Goal: Navigation & Orientation: Find specific page/section

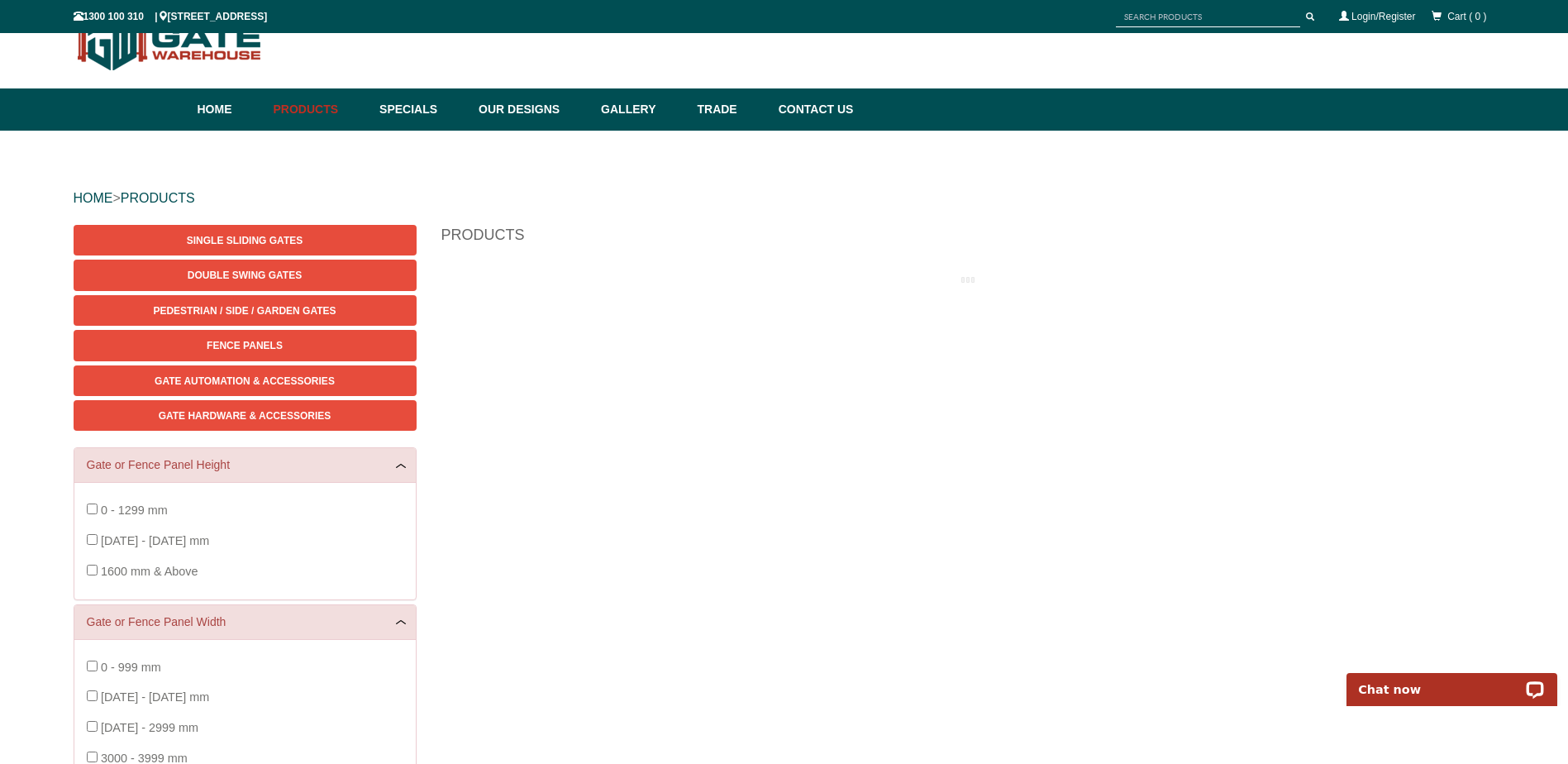
scroll to position [41, 0]
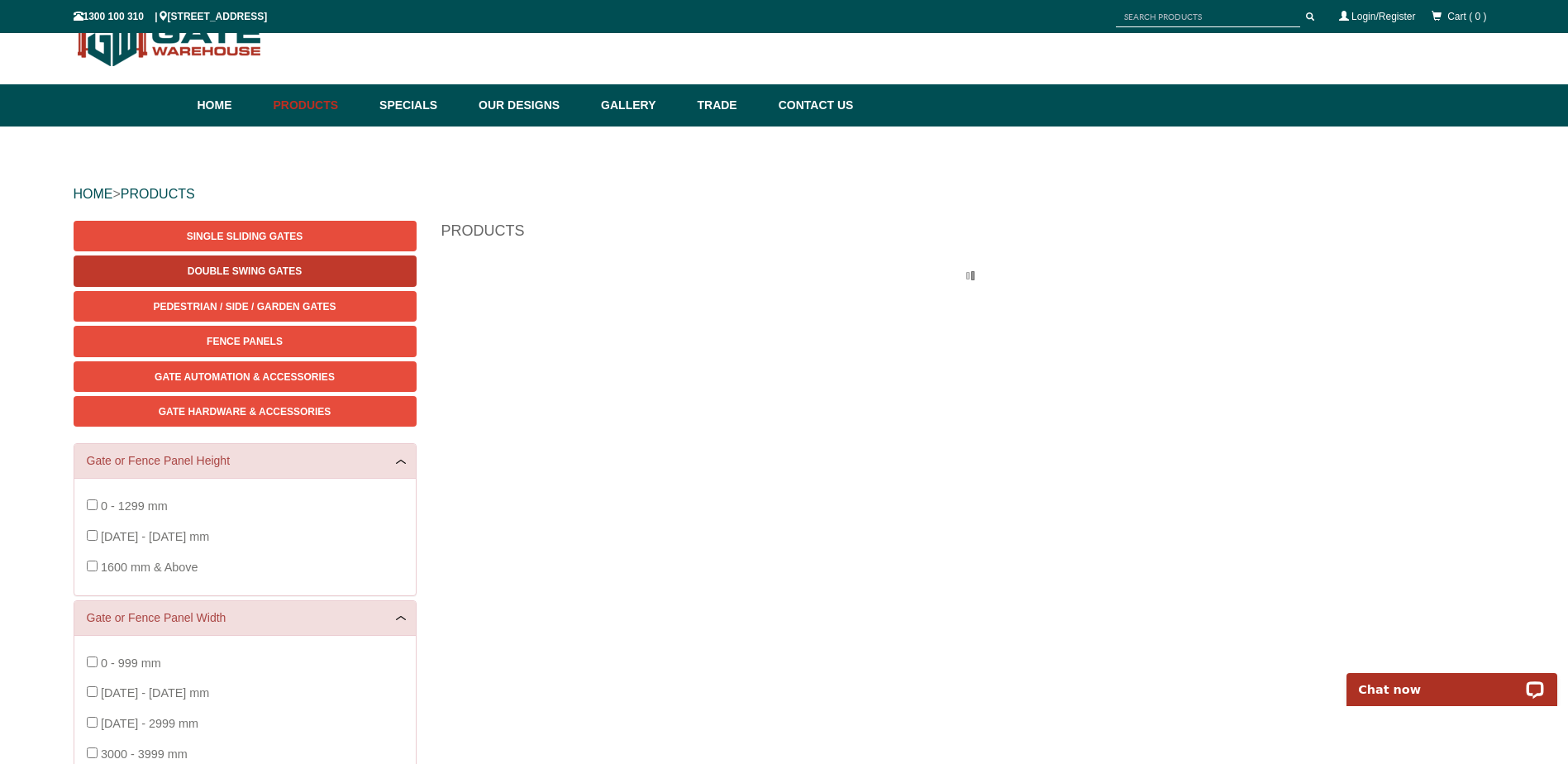
click at [277, 261] on link "Double Swing Gates" at bounding box center [245, 271] width 343 height 31
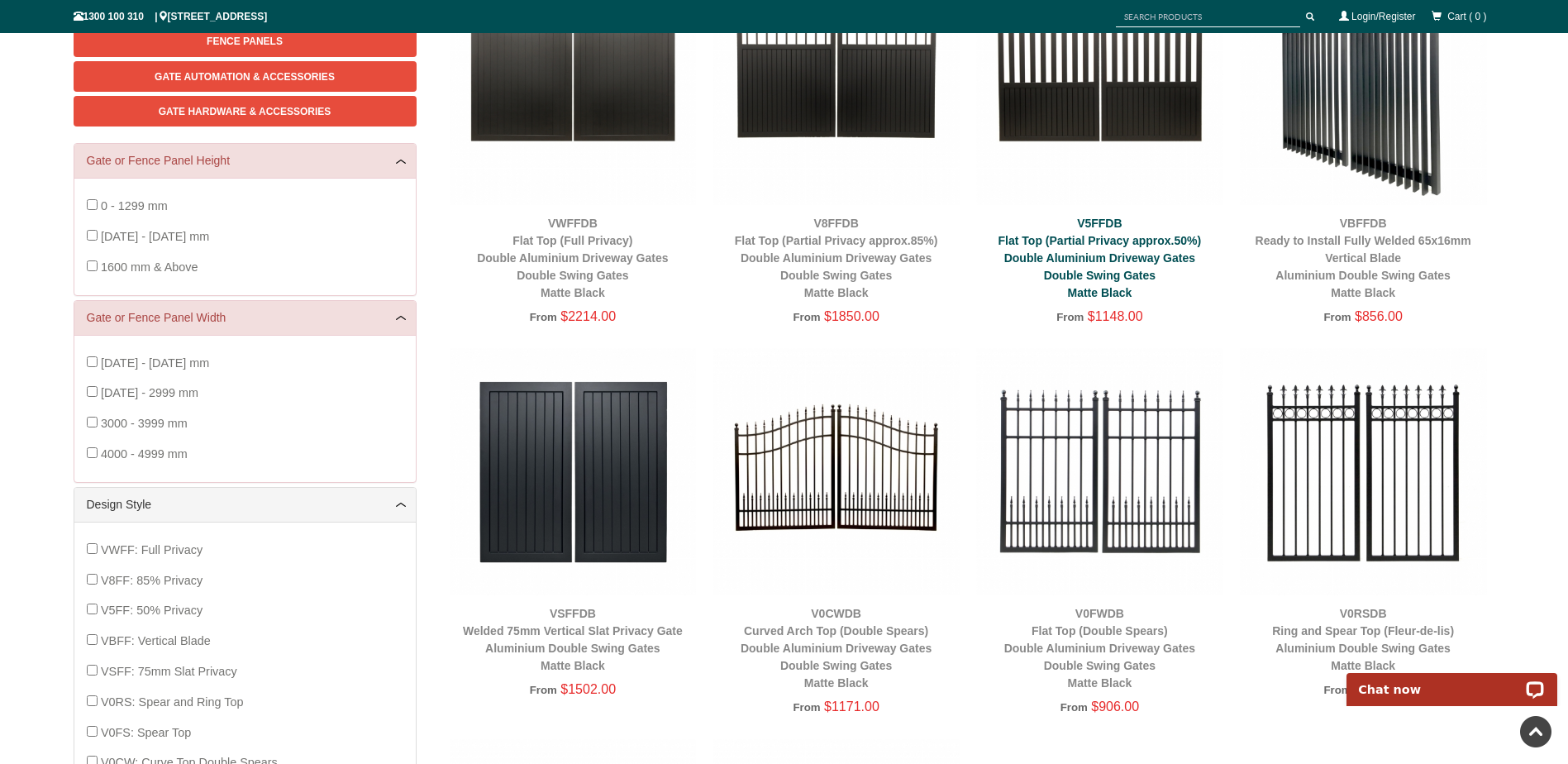
scroll to position [289, 0]
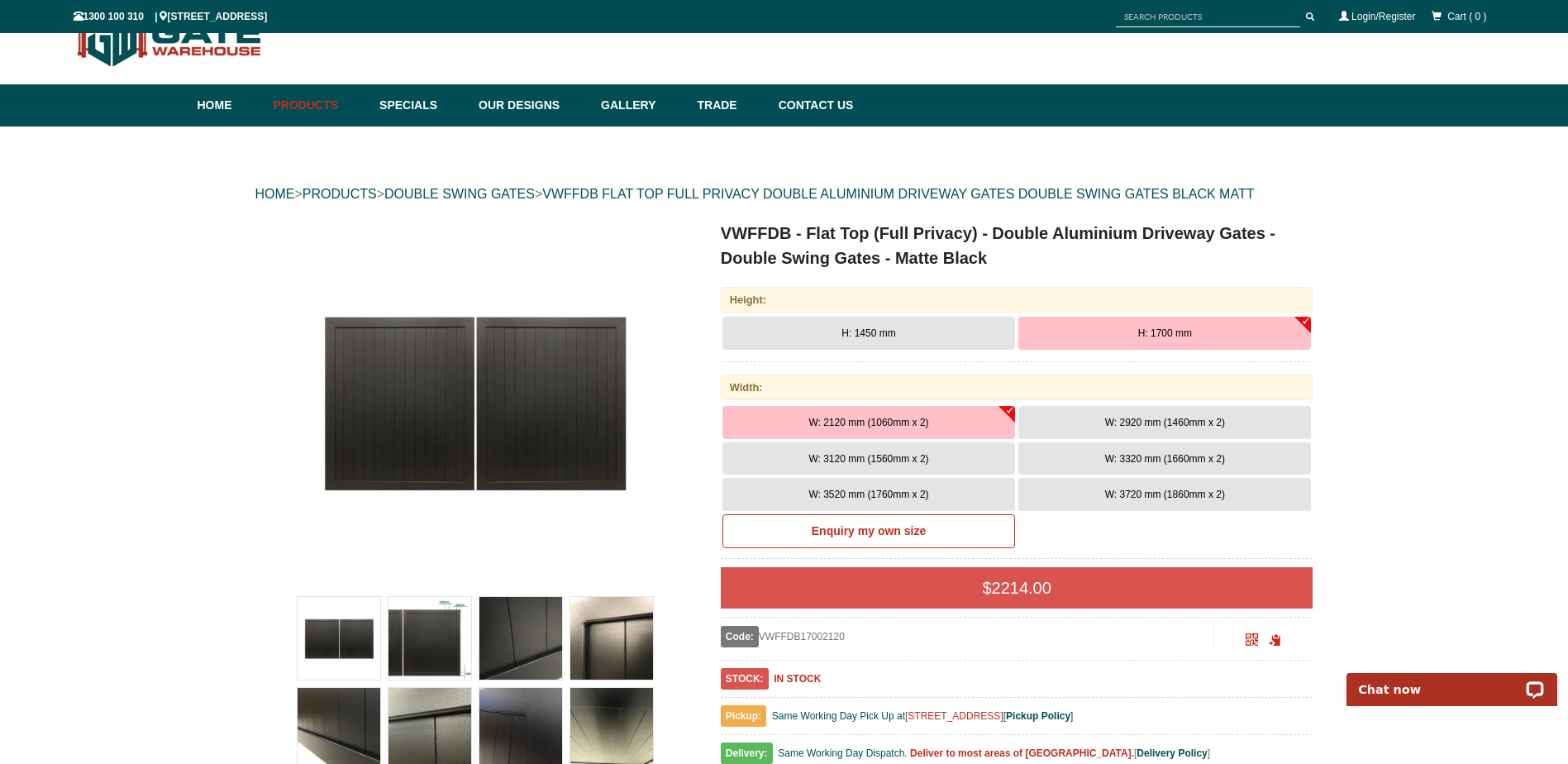
click at [892, 428] on button "W: 2120 mm (1060mm x 2)" at bounding box center [869, 422] width 292 height 33
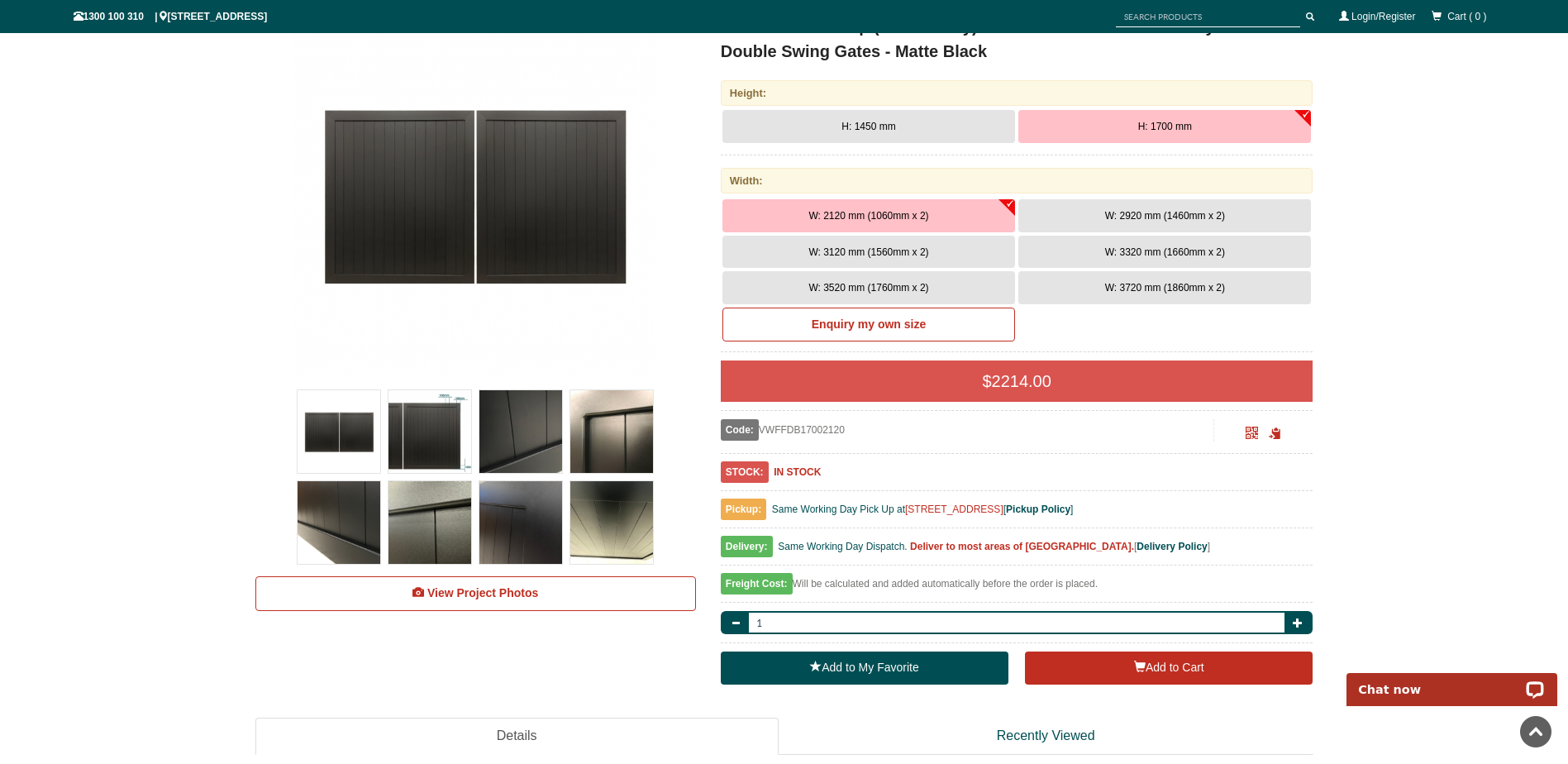
scroll to position [206, 0]
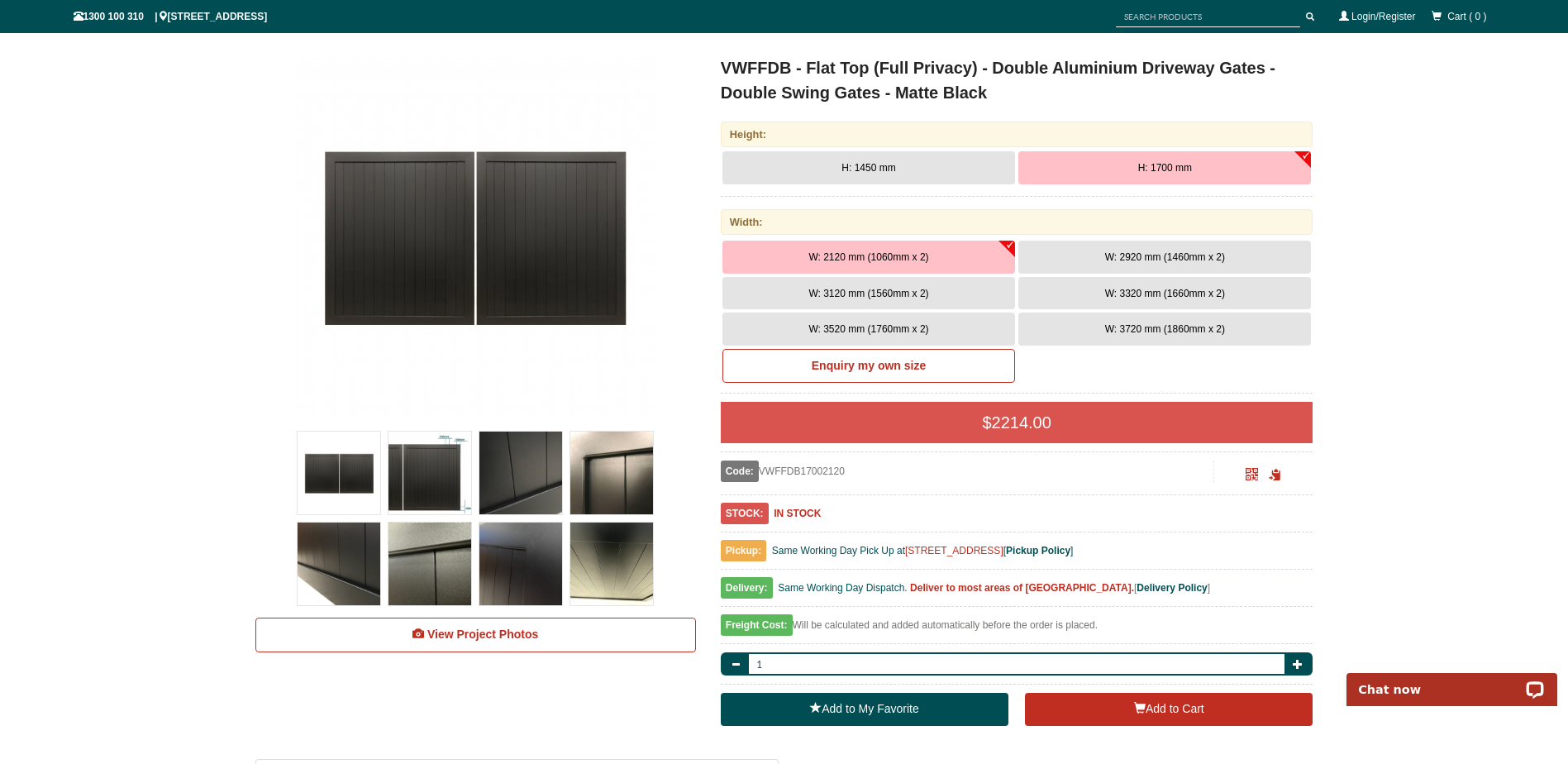
click at [1116, 327] on span "W: 3720 mm (1860mm x 2)" at bounding box center [1165, 329] width 120 height 11
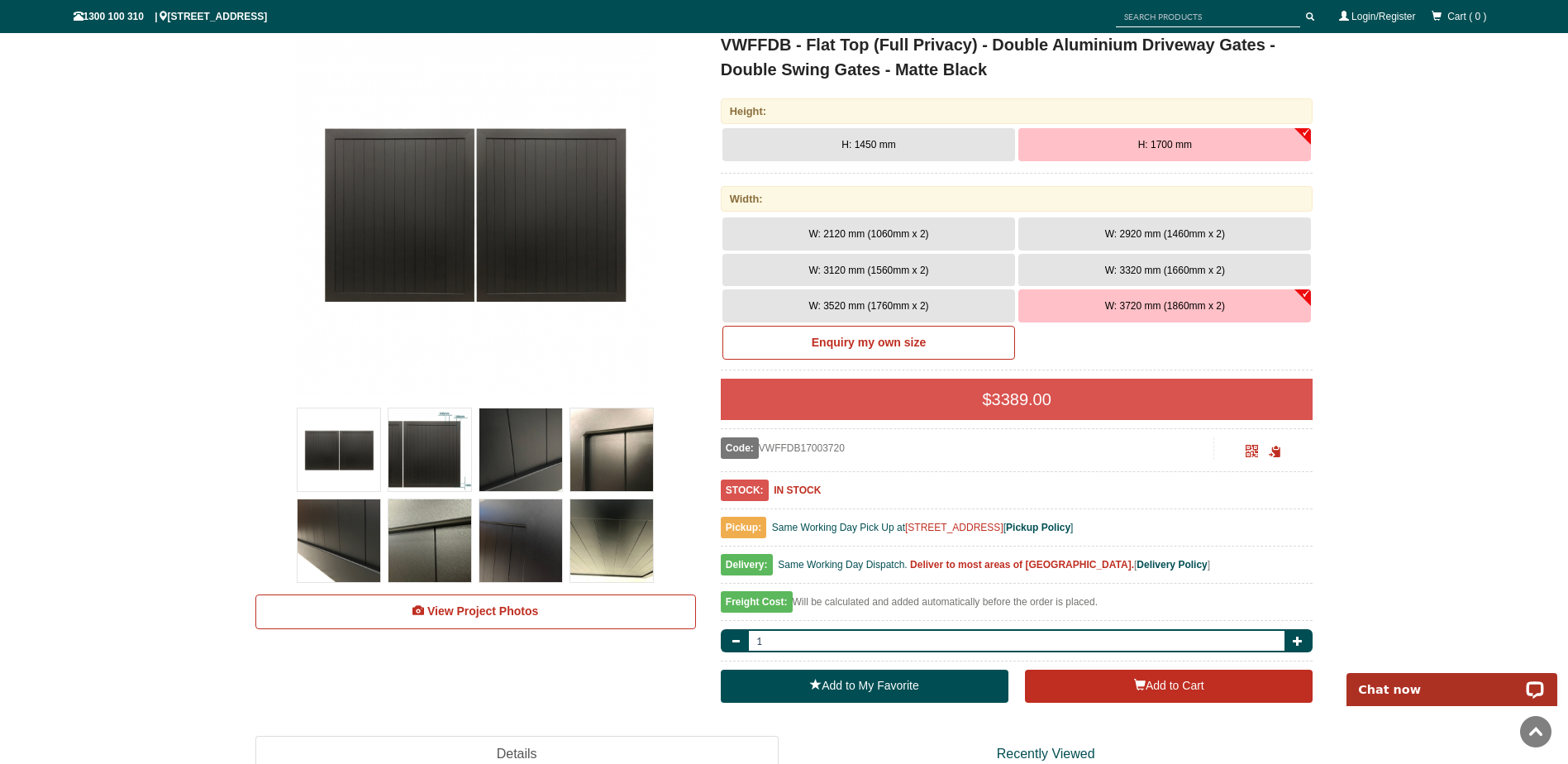
scroll to position [0, 0]
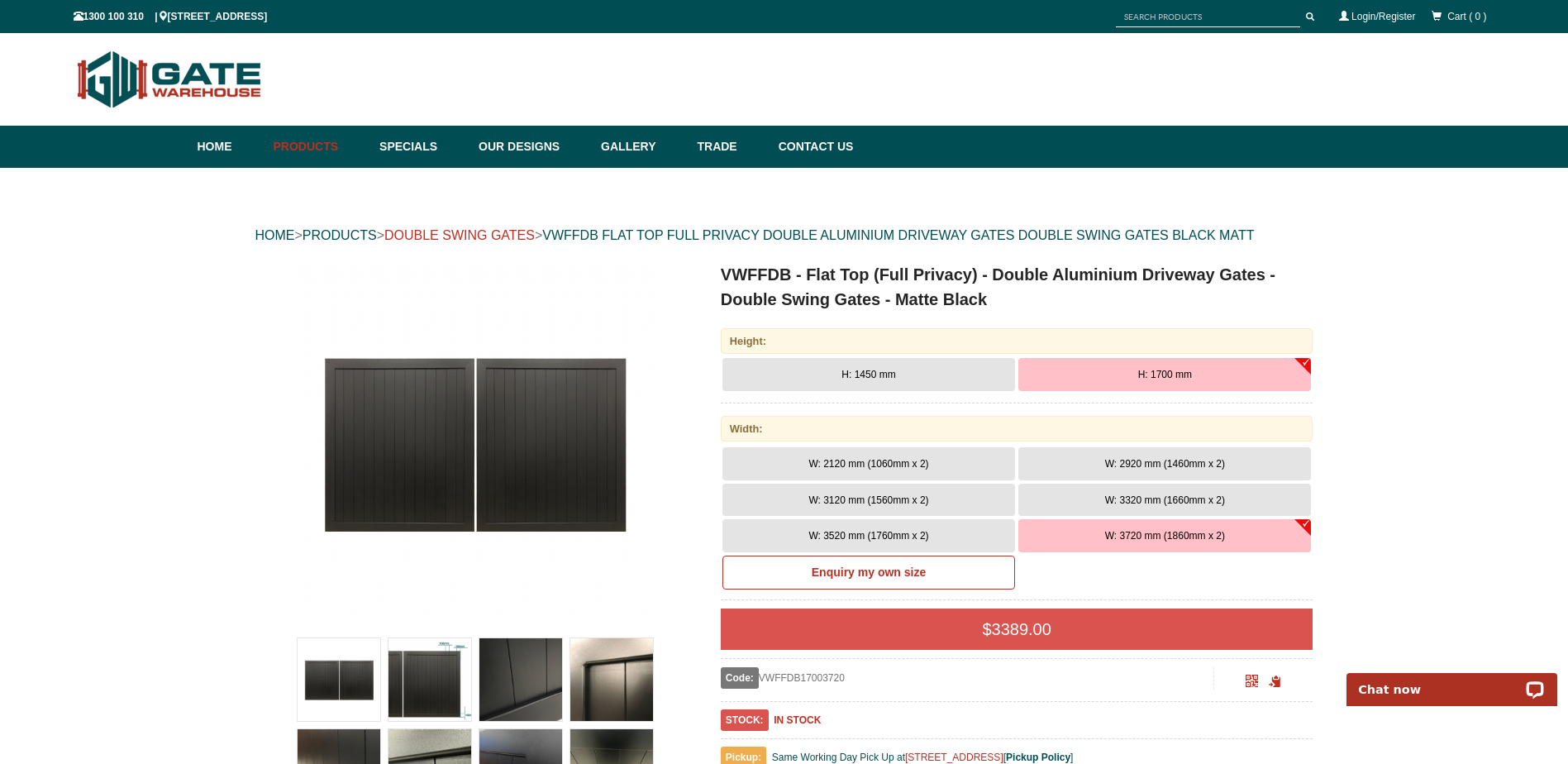
click at [440, 234] on link "DOUBLE SWING GATES" at bounding box center [459, 235] width 151 height 14
click at [354, 233] on link "PRODUCTS" at bounding box center [340, 235] width 74 height 14
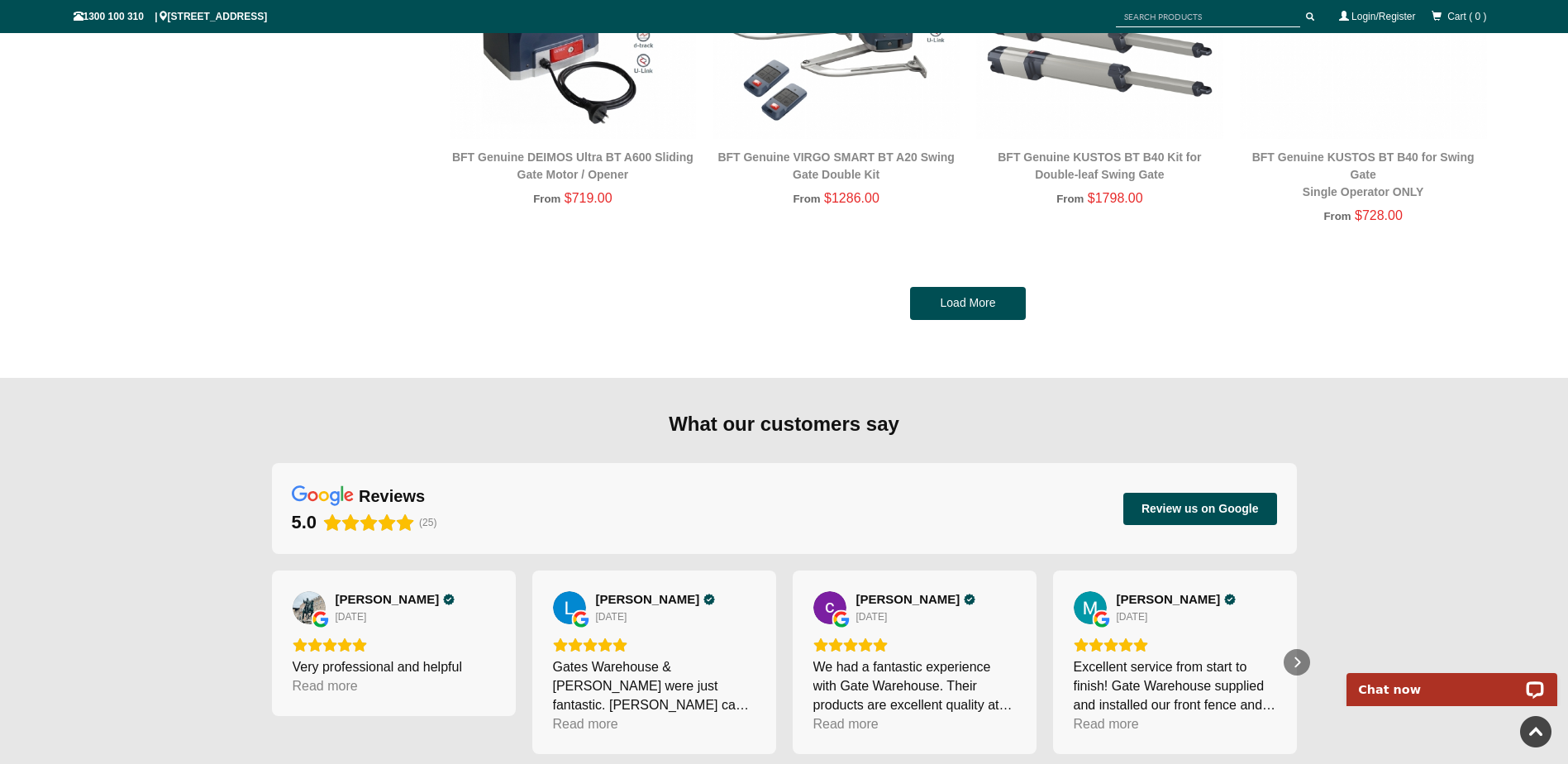
scroll to position [3928, 0]
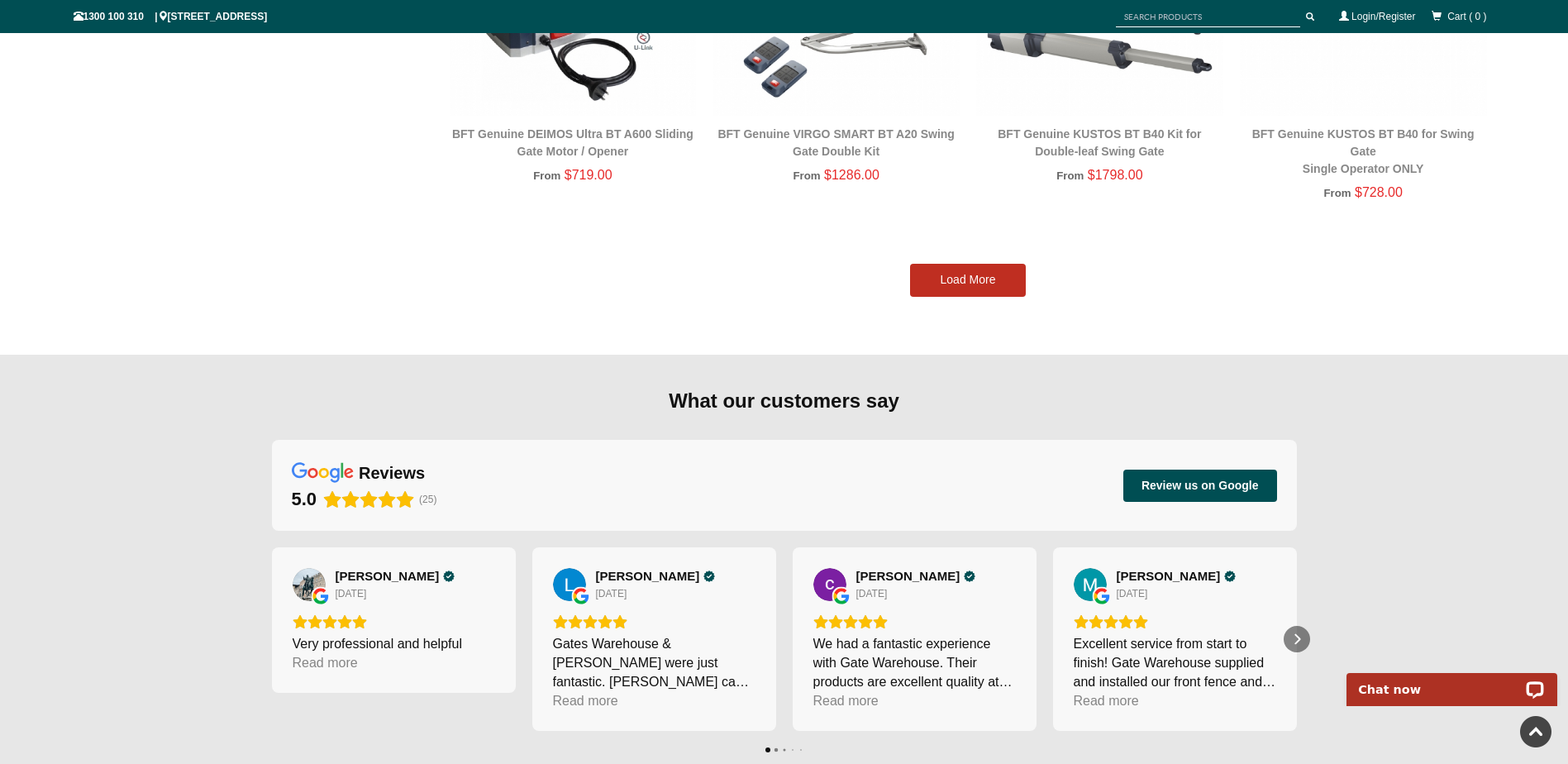
click at [981, 277] on link "Load More" at bounding box center [968, 280] width 116 height 33
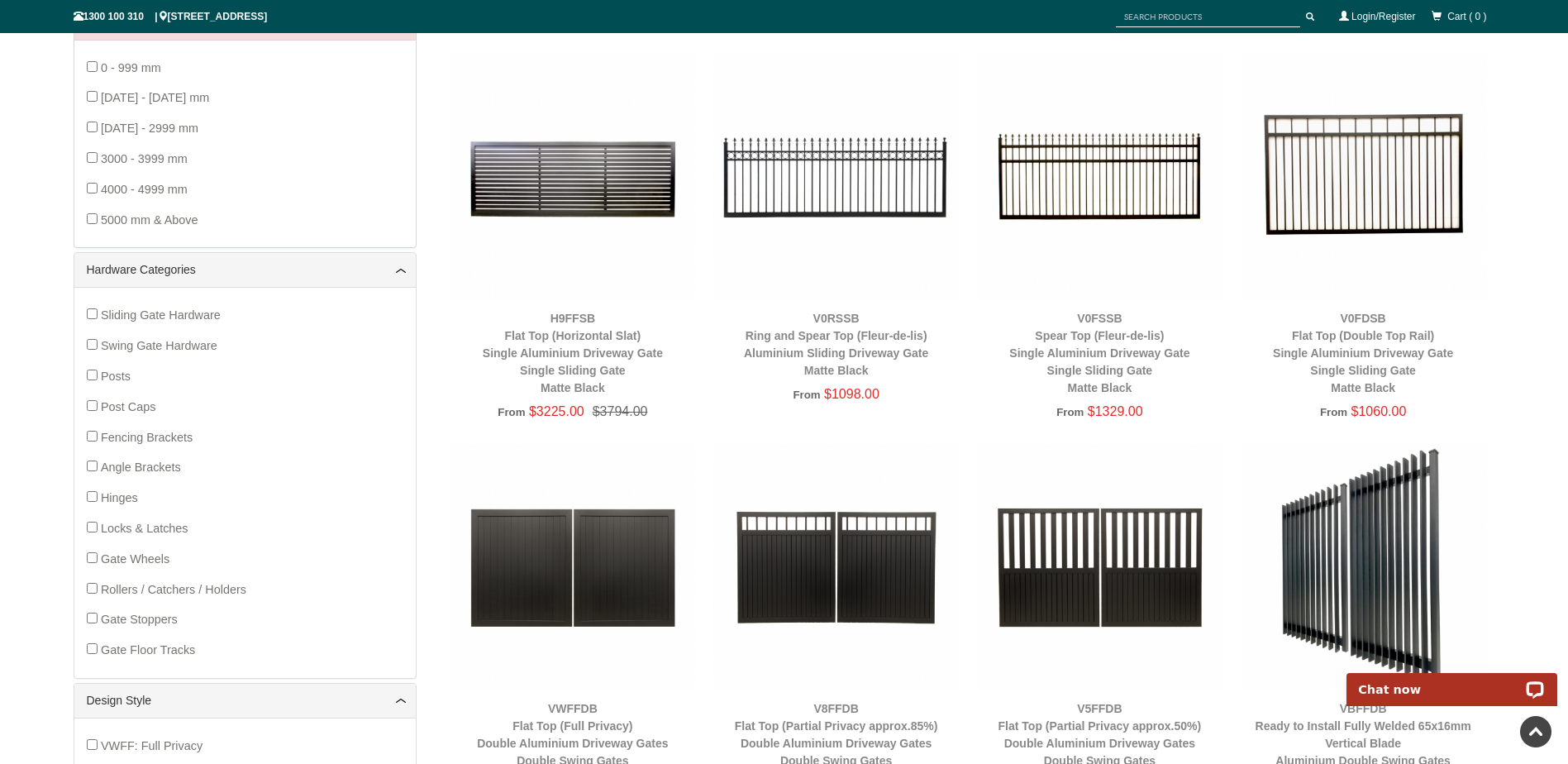
scroll to position [372, 0]
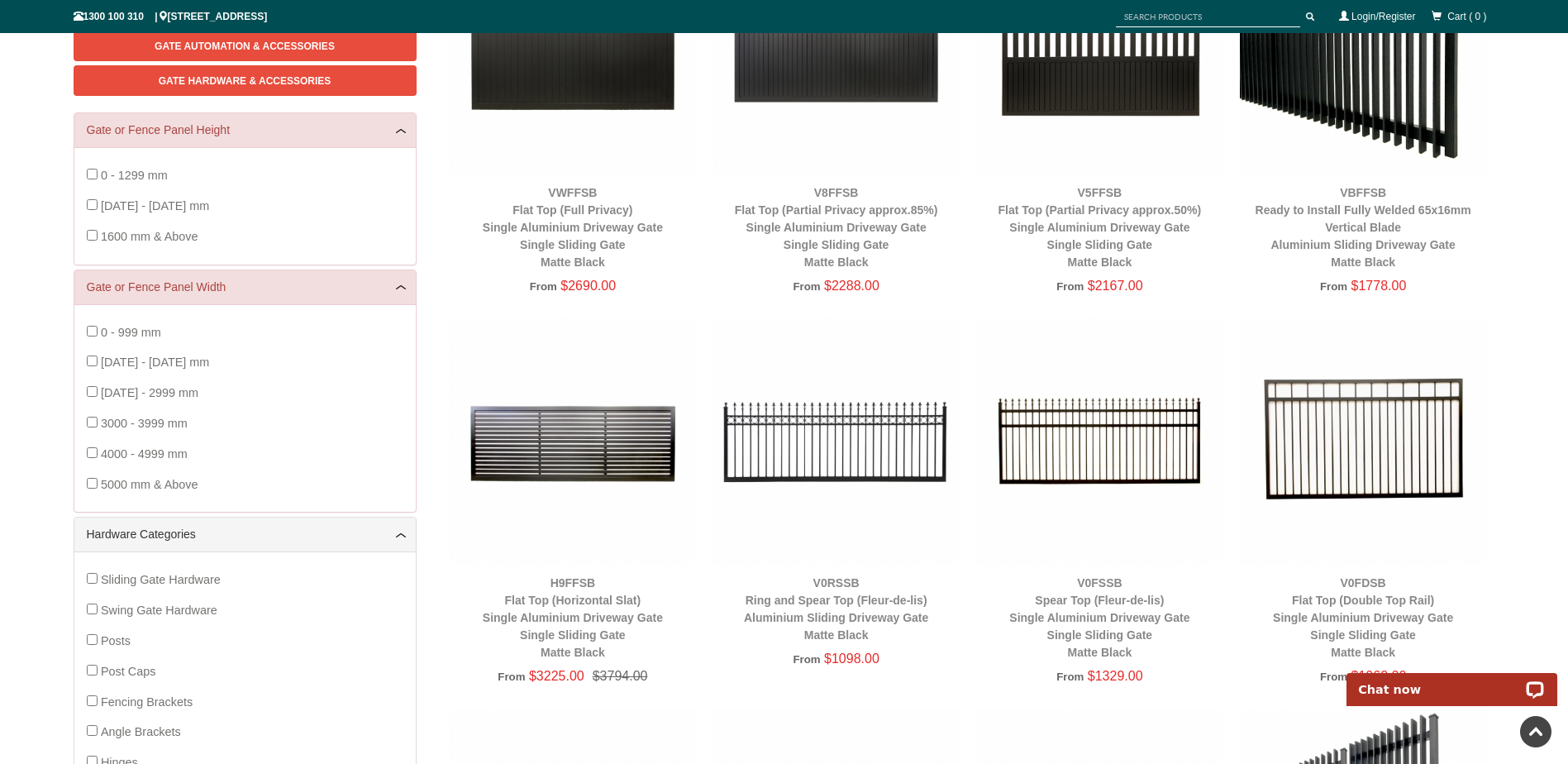
click at [159, 576] on span "Sliding Gate Hardware" at bounding box center [160, 579] width 120 height 13
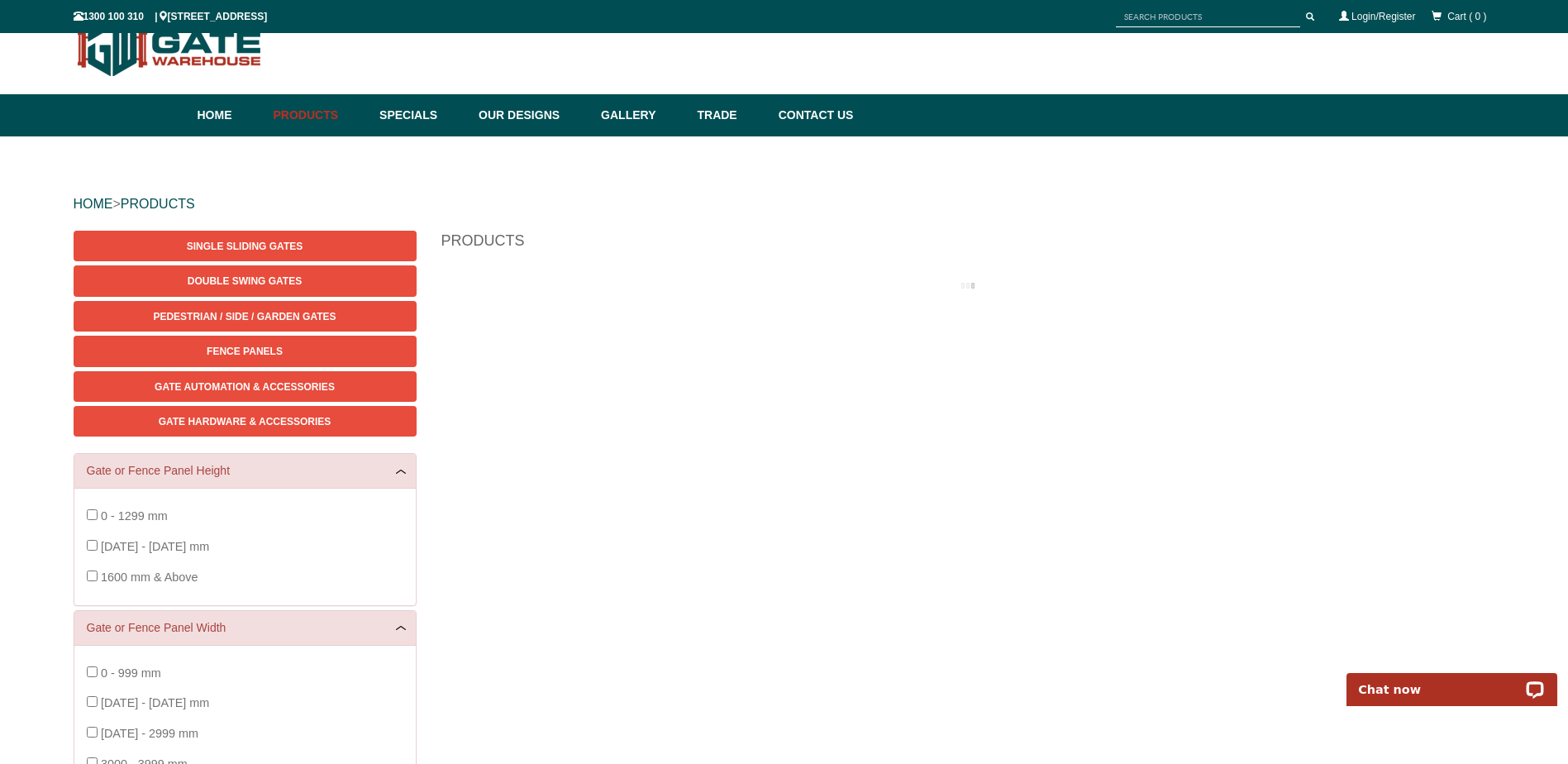
scroll to position [0, 0]
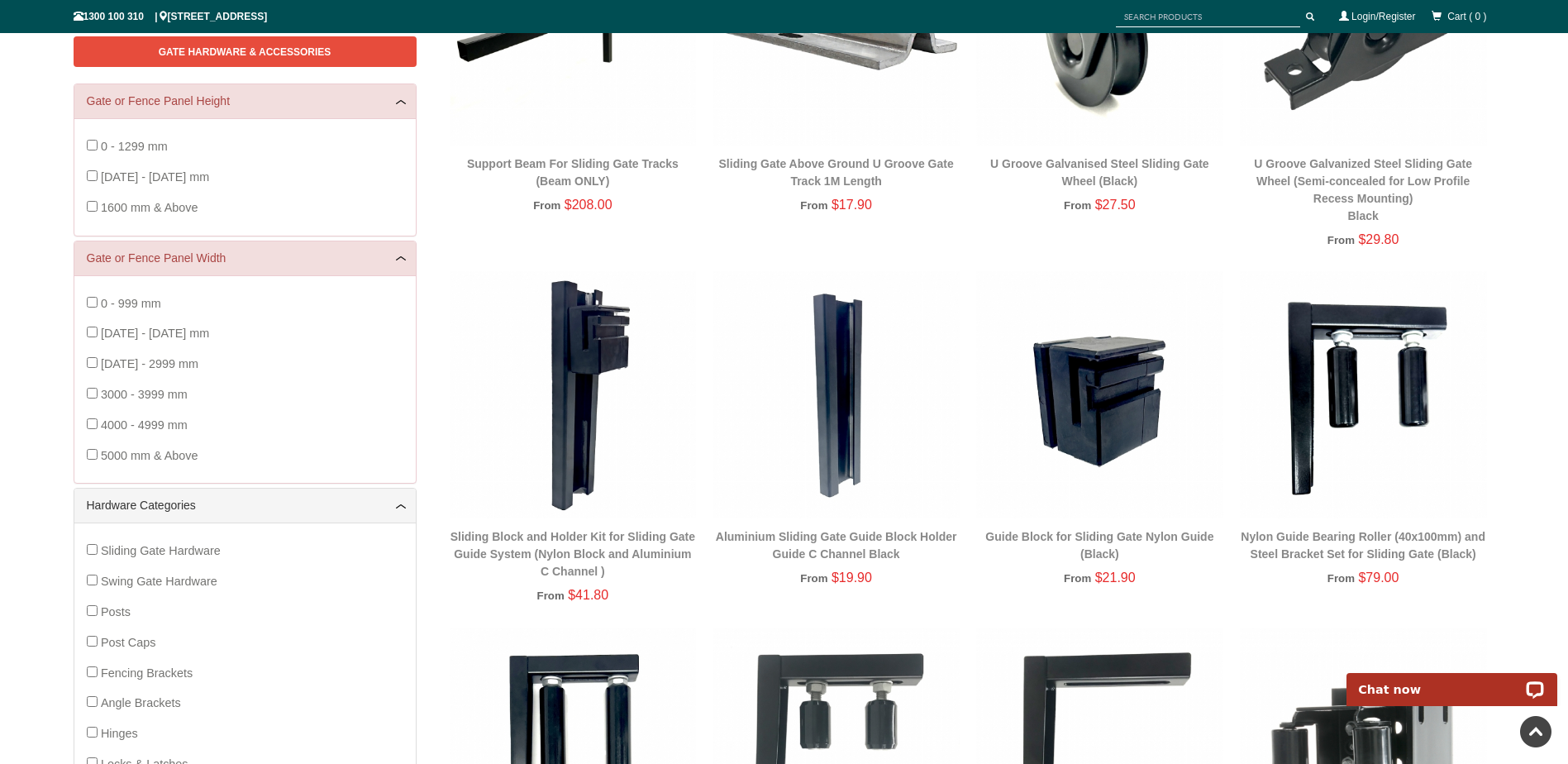
click at [147, 545] on span "Sliding Gate Hardware" at bounding box center [160, 550] width 120 height 13
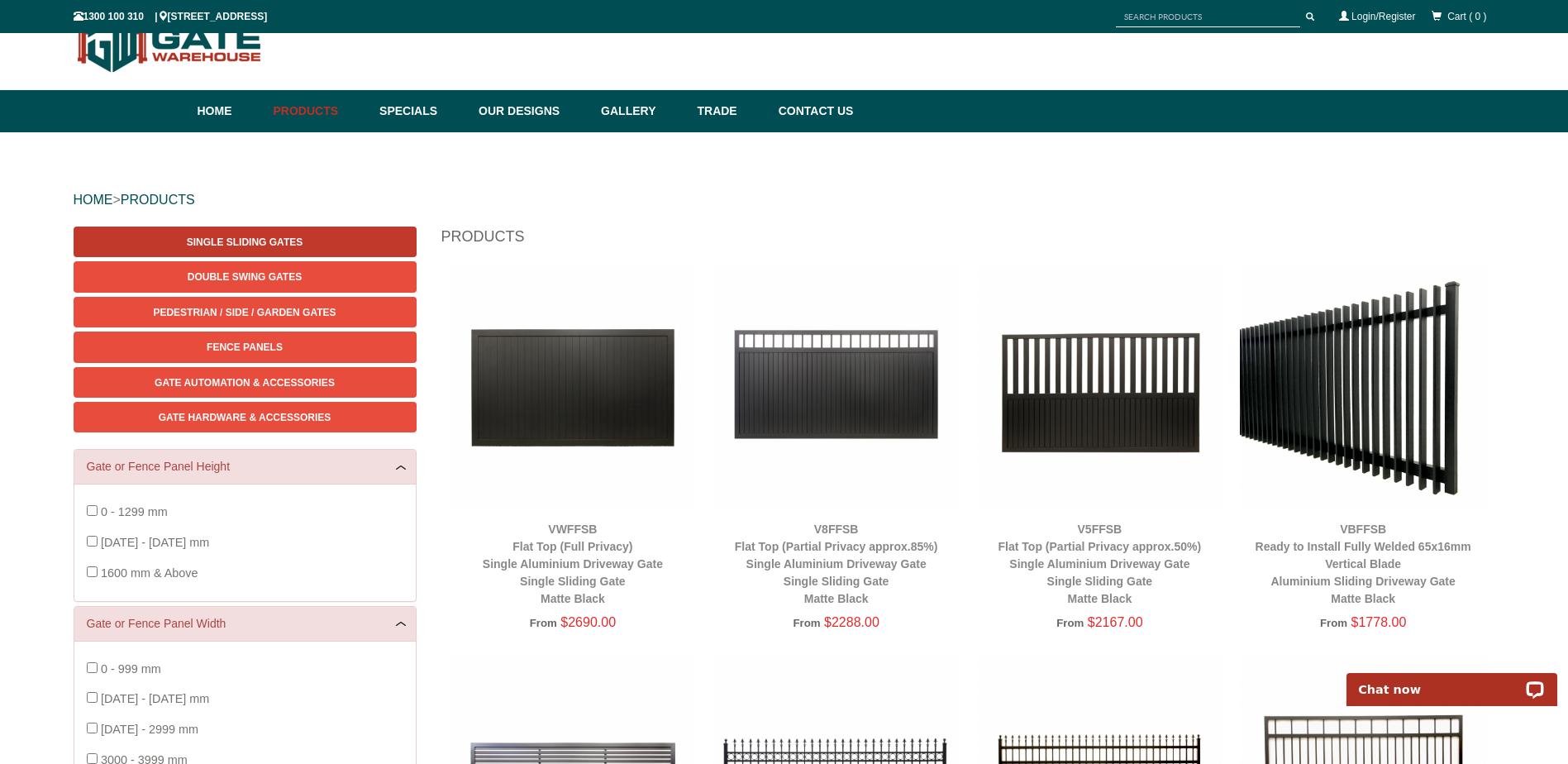
scroll to position [41, 0]
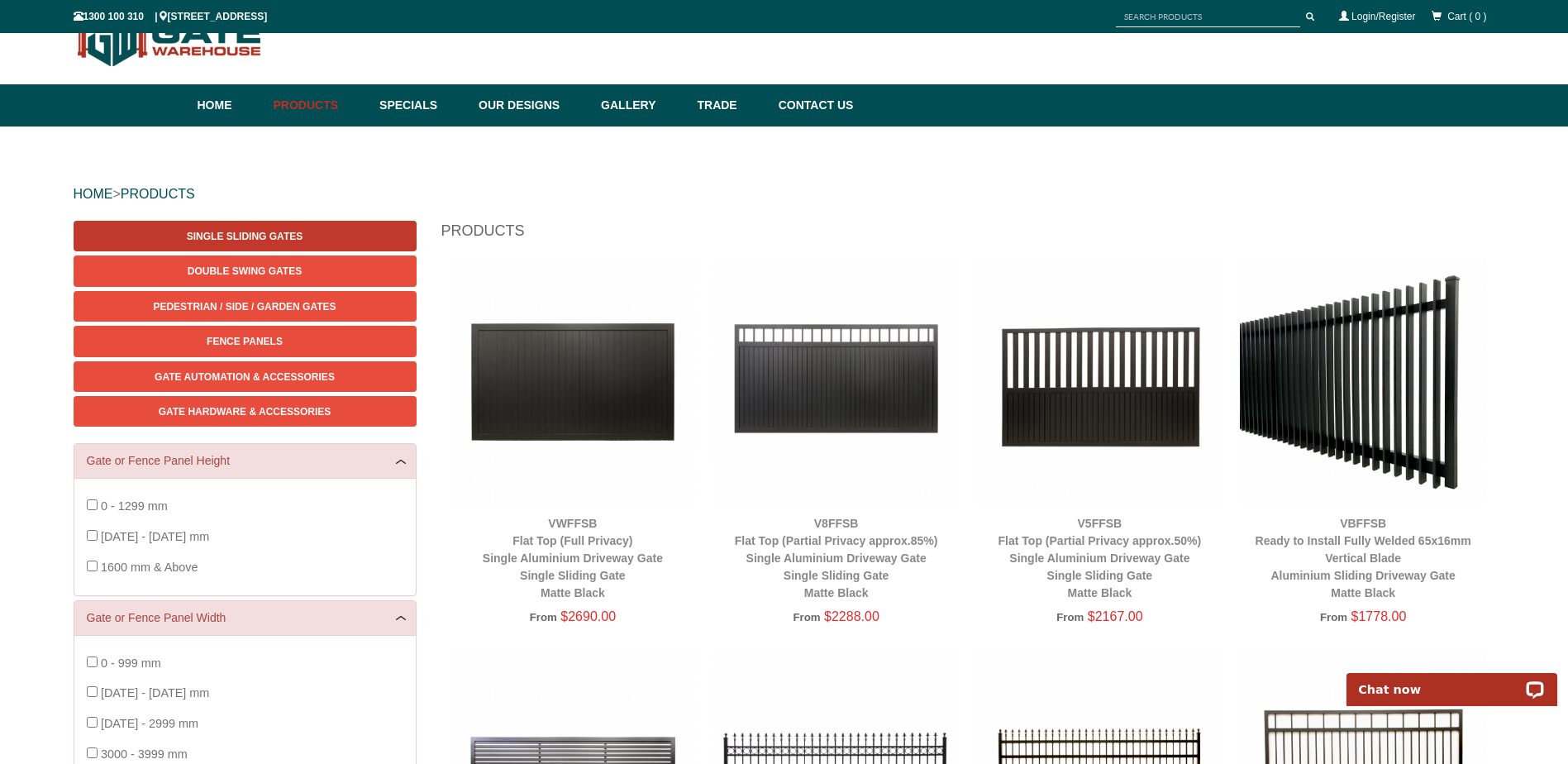
click at [233, 239] on span "Single Sliding Gates" at bounding box center [244, 236] width 116 height 11
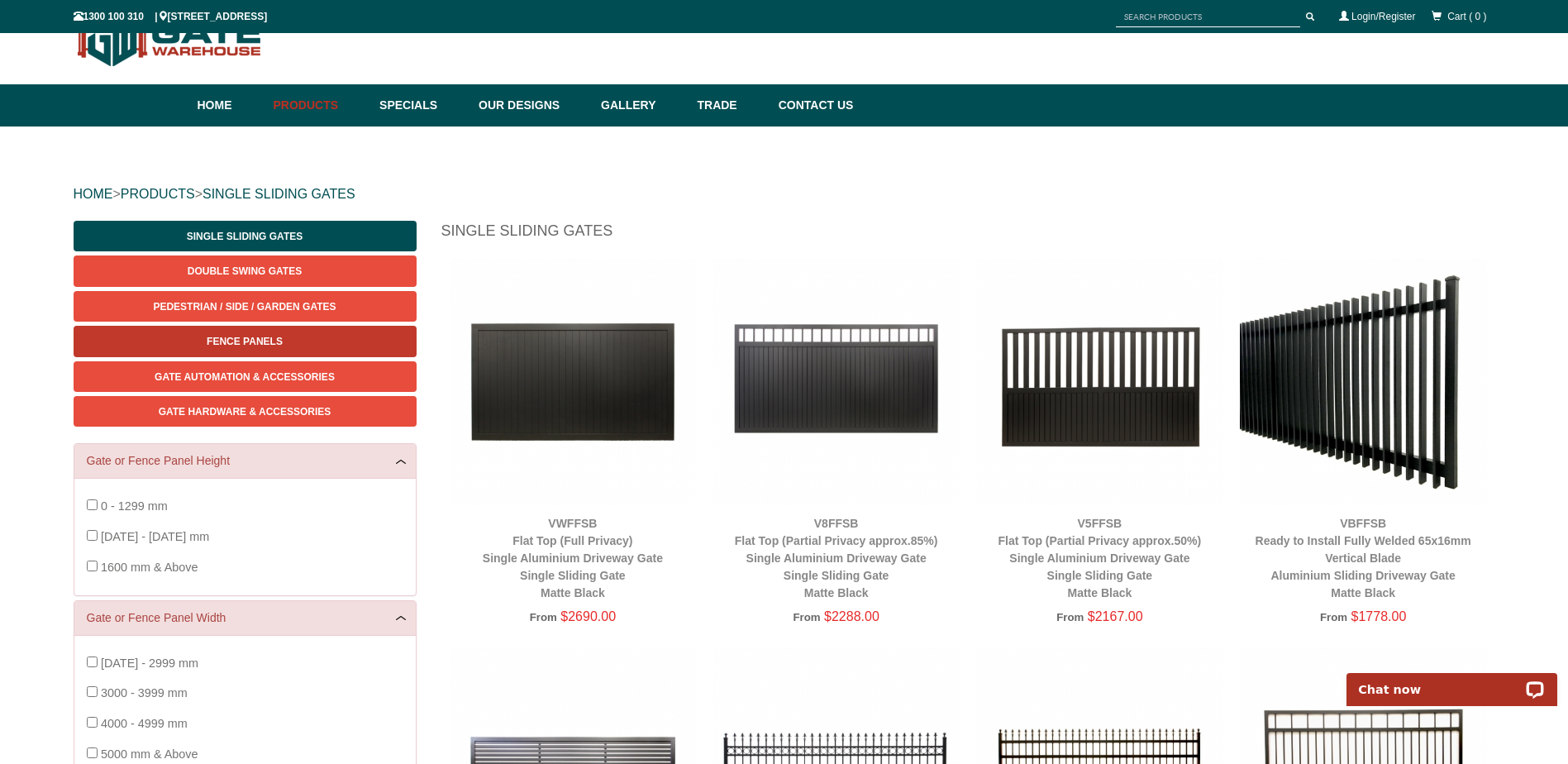
click at [243, 332] on link "Fence Panels" at bounding box center [245, 342] width 343 height 31
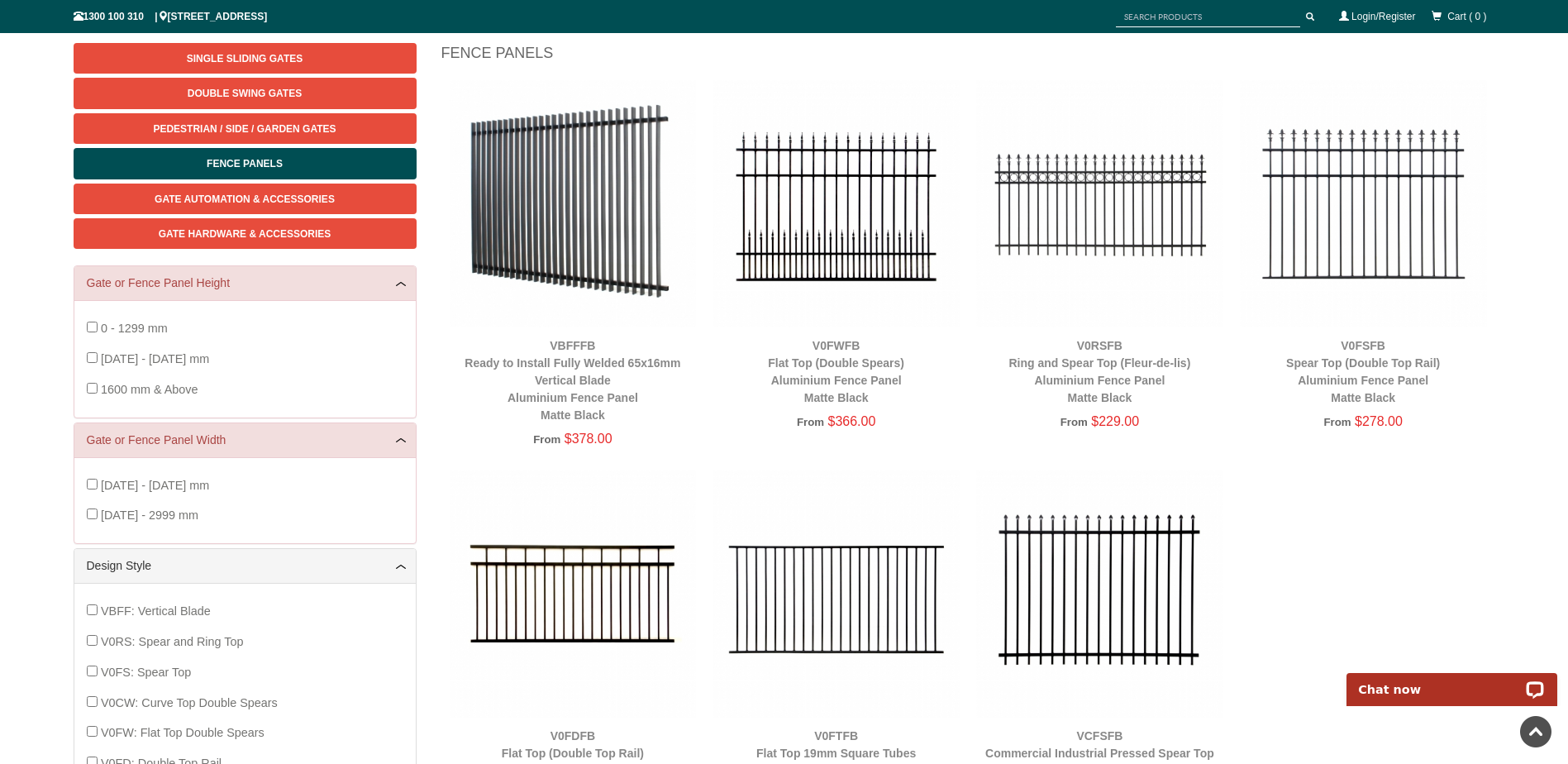
scroll to position [206, 0]
